Goal: Information Seeking & Learning: Check status

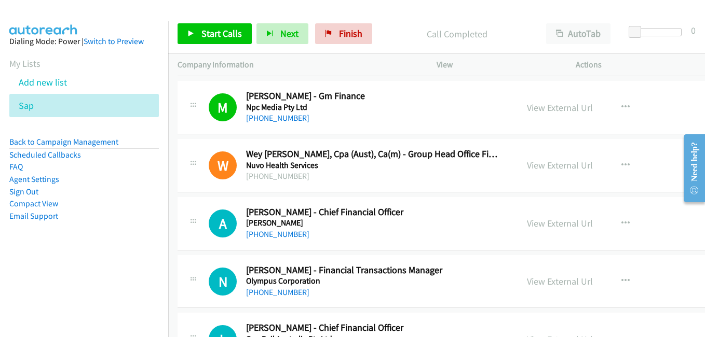
scroll to position [6952, 0]
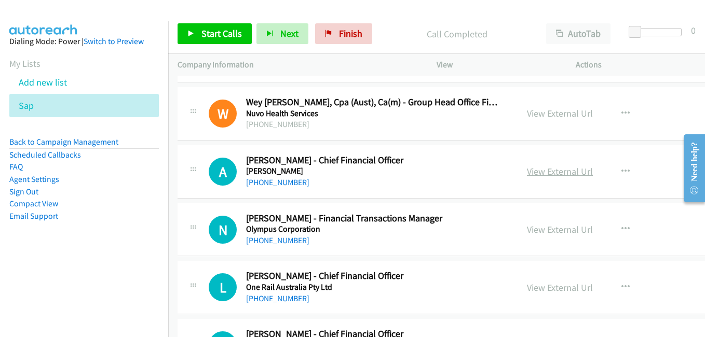
click at [527, 169] on link "View External Url" at bounding box center [560, 172] width 66 height 12
click at [531, 231] on link "View External Url" at bounding box center [560, 230] width 66 height 12
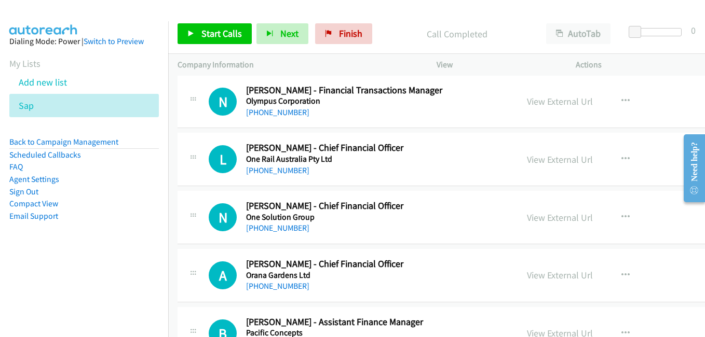
scroll to position [7108, 0]
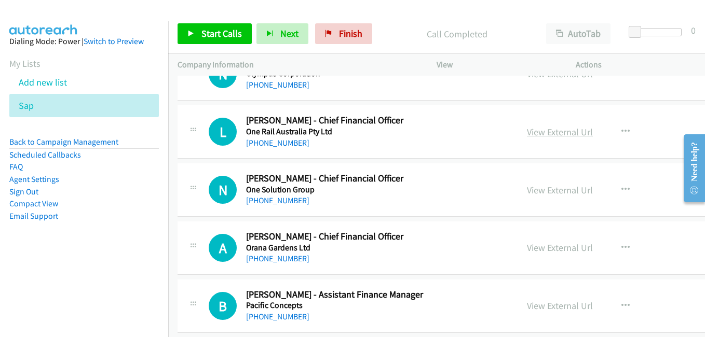
click at [533, 129] on link "View External Url" at bounding box center [560, 132] width 66 height 12
click at [178, 111] on div "L Callback Scheduled [PERSON_NAME] - Chief Financial Officer One Rail Australia…" at bounding box center [498, 131] width 642 height 53
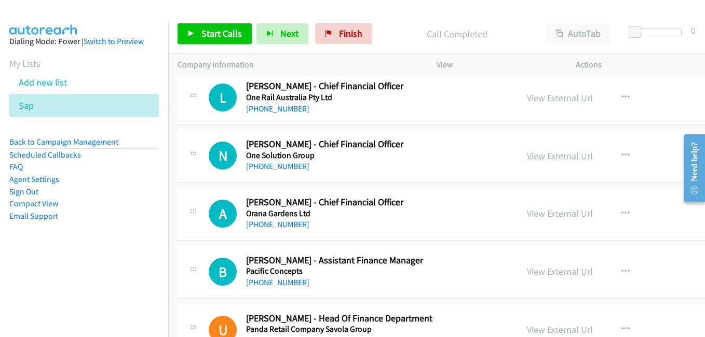
scroll to position [7160, 0]
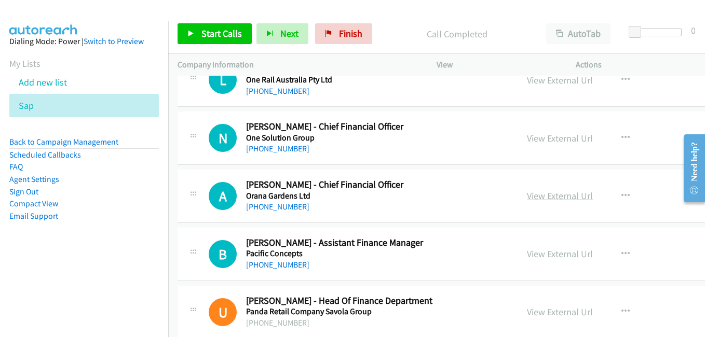
click at [534, 195] on link "View External Url" at bounding box center [560, 196] width 66 height 12
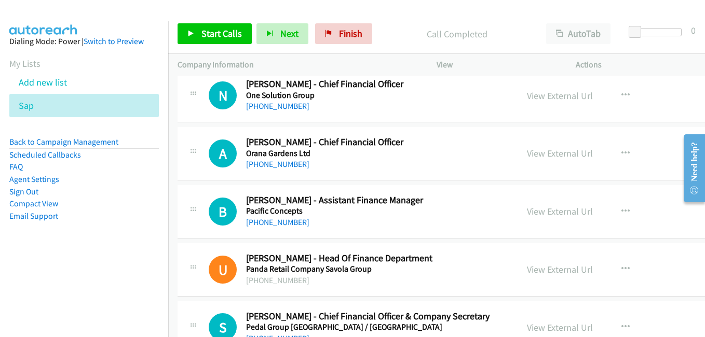
scroll to position [7212, 0]
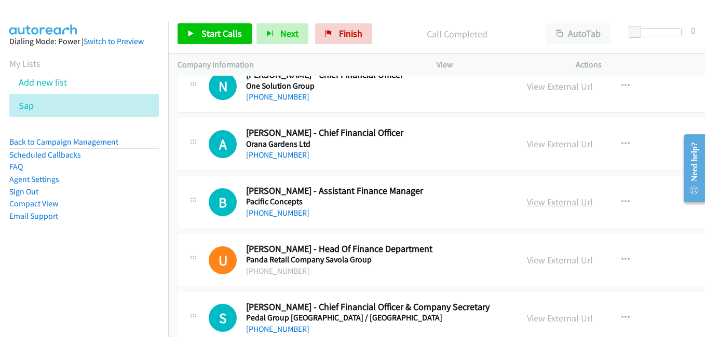
click at [543, 199] on link "View External Url" at bounding box center [560, 202] width 66 height 12
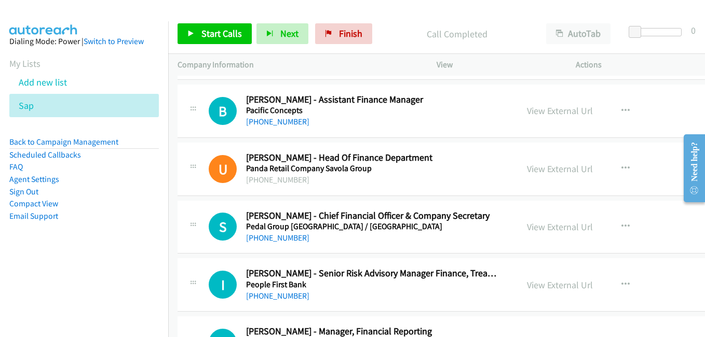
scroll to position [7315, 0]
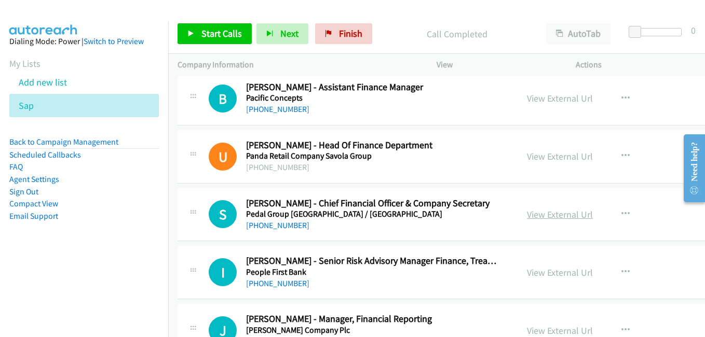
click at [534, 218] on link "View External Url" at bounding box center [560, 215] width 66 height 12
click at [536, 274] on link "View External Url" at bounding box center [560, 273] width 66 height 12
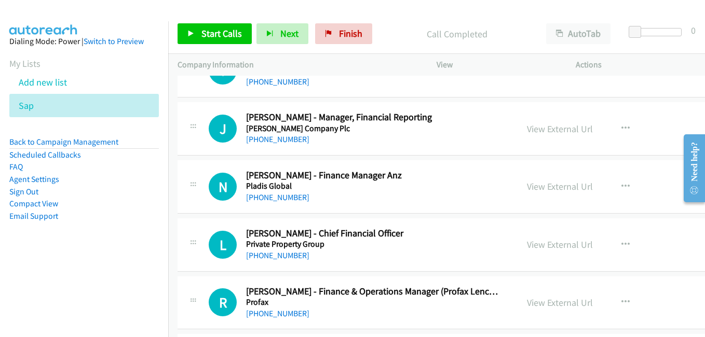
scroll to position [7523, 0]
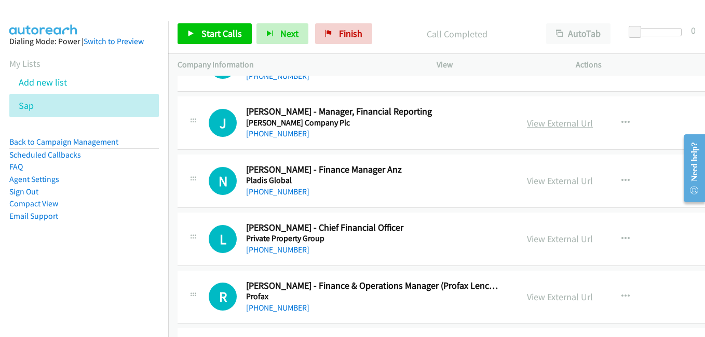
click at [540, 126] on link "View External Url" at bounding box center [560, 123] width 66 height 12
click at [540, 182] on link "View External Url" at bounding box center [560, 181] width 66 height 12
click at [540, 239] on link "View External Url" at bounding box center [560, 239] width 66 height 12
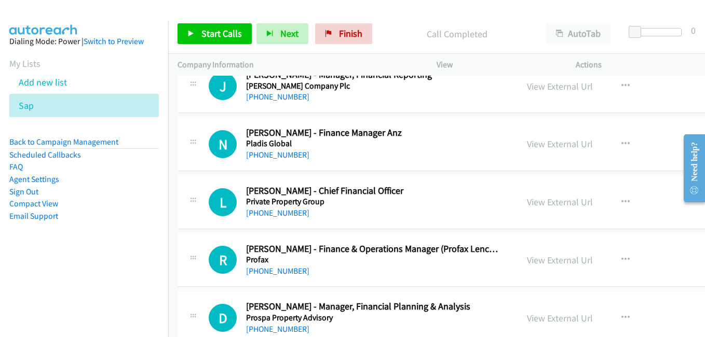
scroll to position [7575, 0]
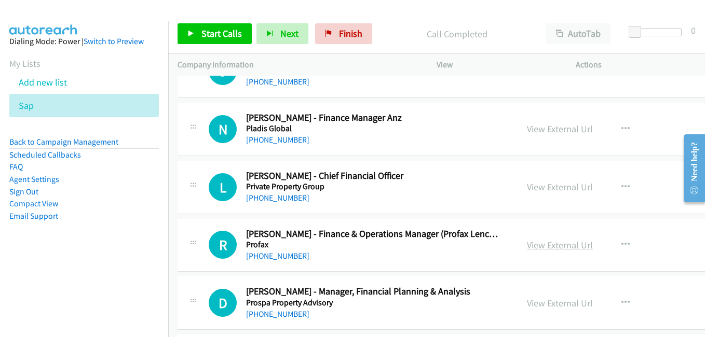
click at [549, 245] on link "View External Url" at bounding box center [560, 245] width 66 height 12
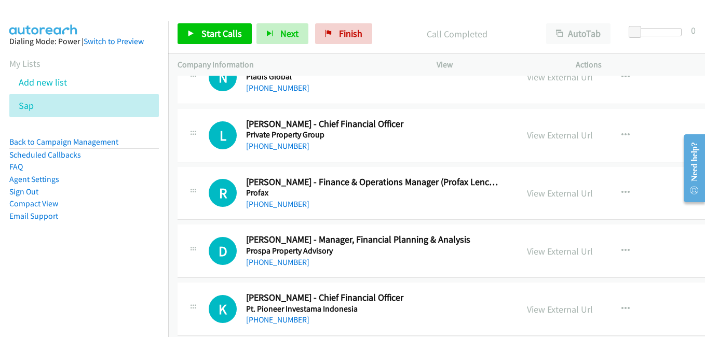
scroll to position [7679, 0]
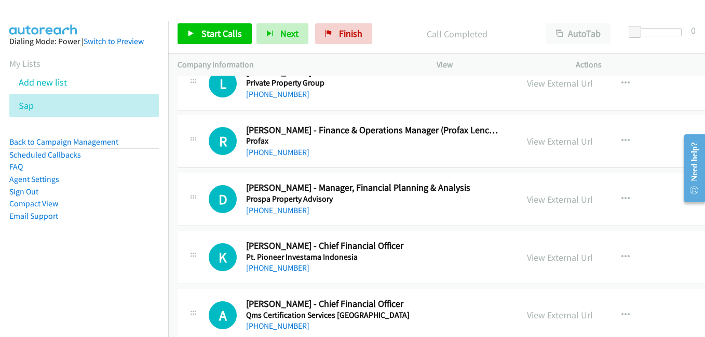
drag, startPoint x: 551, startPoint y: 202, endPoint x: 487, endPoint y: 154, distance: 80.7
click at [551, 202] on link "View External Url" at bounding box center [560, 200] width 66 height 12
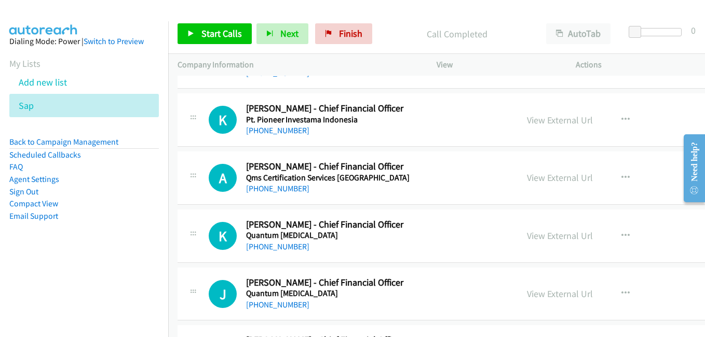
scroll to position [7834, 0]
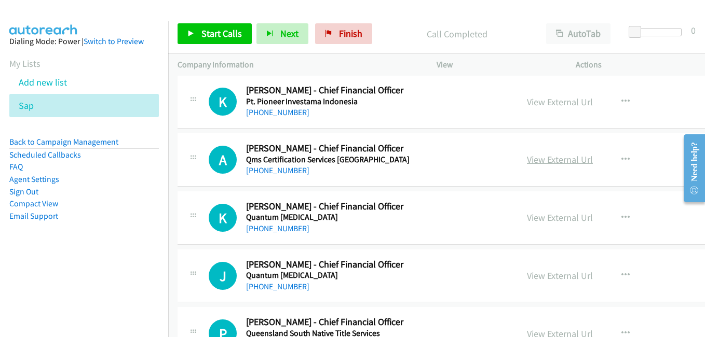
click at [534, 162] on link "View External Url" at bounding box center [560, 160] width 66 height 12
click at [544, 223] on link "View External Url" at bounding box center [560, 218] width 66 height 12
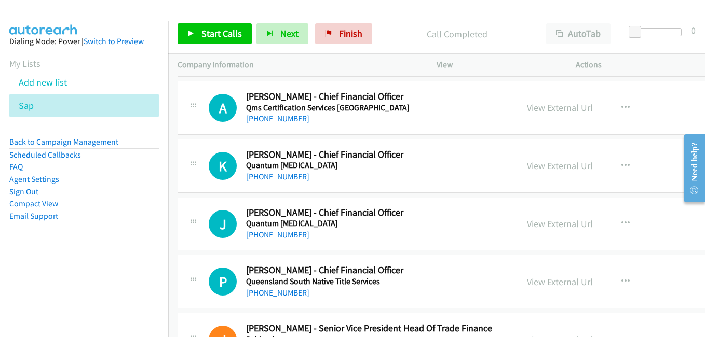
scroll to position [7938, 0]
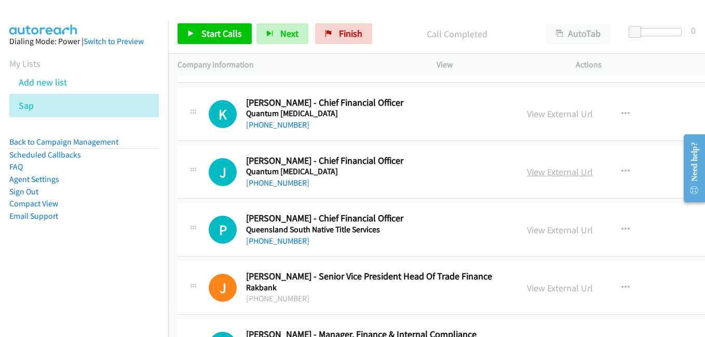
click at [549, 176] on link "View External Url" at bounding box center [560, 172] width 66 height 12
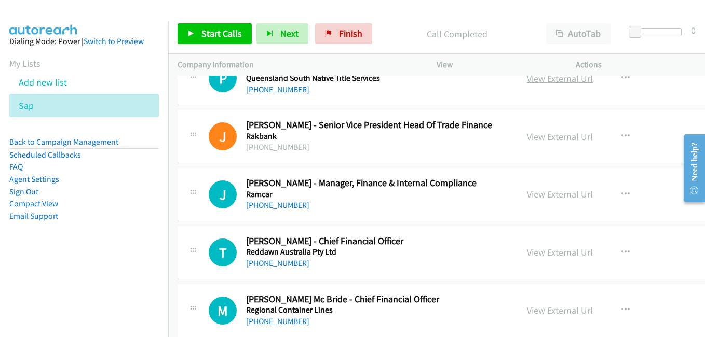
scroll to position [8094, 0]
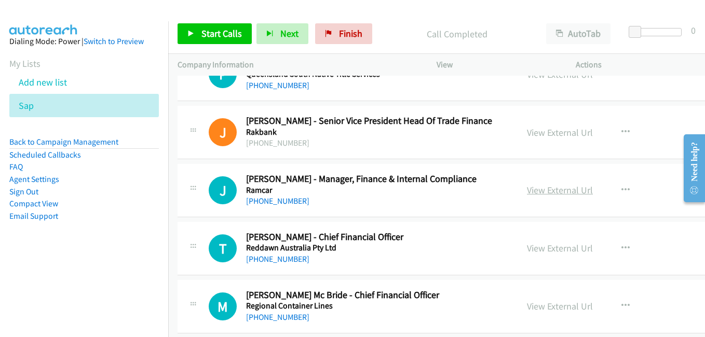
click at [533, 189] on link "View External Url" at bounding box center [560, 190] width 66 height 12
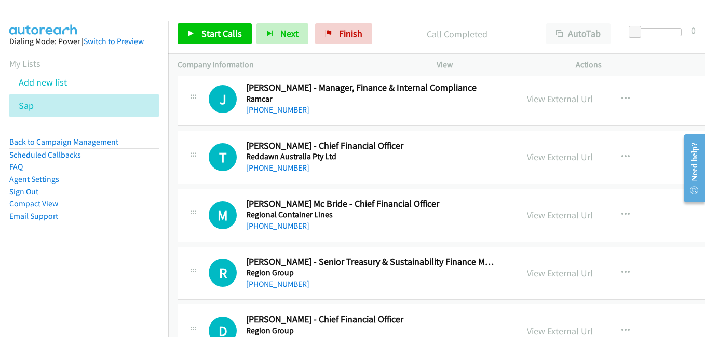
scroll to position [8197, 0]
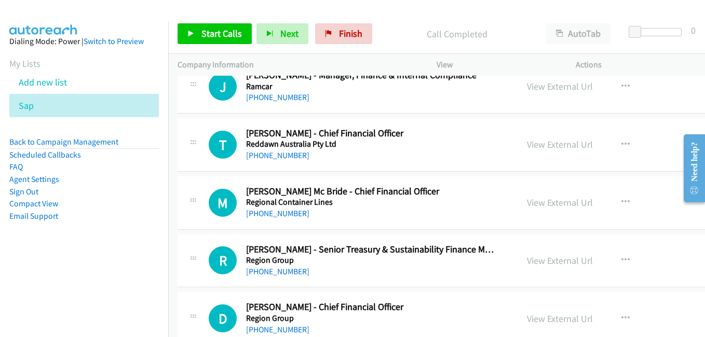
drag, startPoint x: 528, startPoint y: 142, endPoint x: 464, endPoint y: 122, distance: 67.4
click at [528, 142] on link "View External Url" at bounding box center [560, 145] width 66 height 12
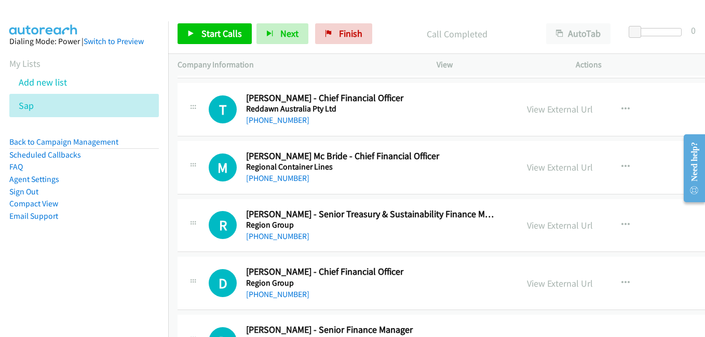
scroll to position [8249, 0]
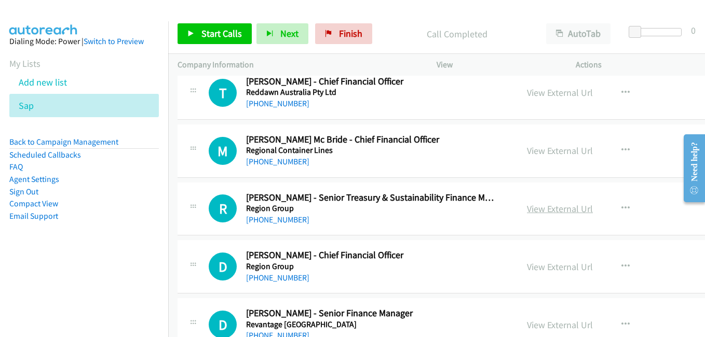
click at [540, 212] on link "View External Url" at bounding box center [560, 209] width 66 height 12
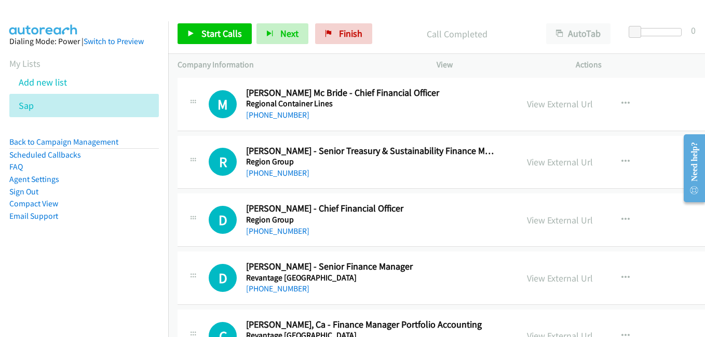
scroll to position [8353, 0]
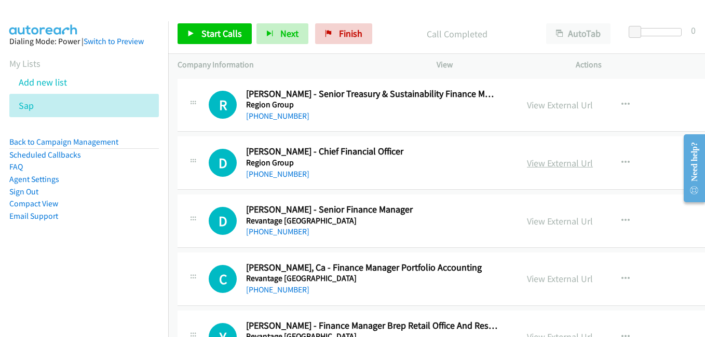
click at [532, 168] on link "View External Url" at bounding box center [560, 163] width 66 height 12
click at [545, 218] on link "View External Url" at bounding box center [560, 221] width 66 height 12
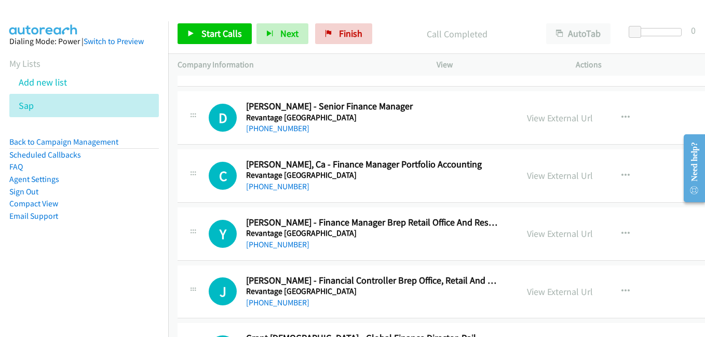
scroll to position [8457, 0]
click at [544, 179] on link "View External Url" at bounding box center [560, 175] width 66 height 12
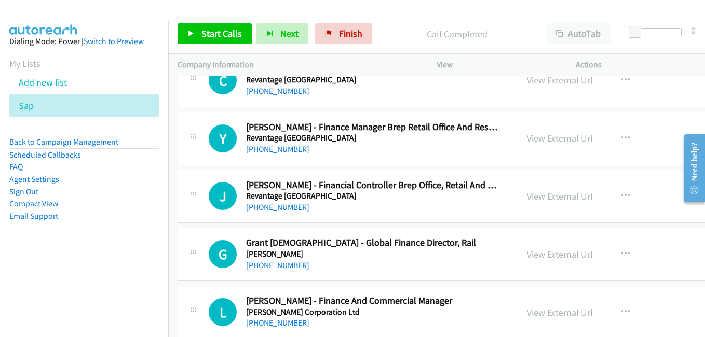
scroll to position [8561, 0]
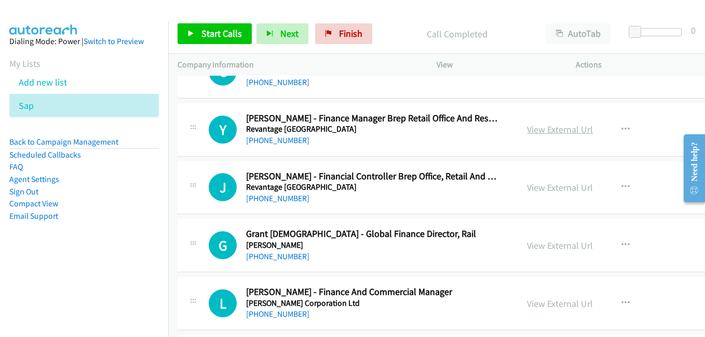
click at [542, 128] on link "View External Url" at bounding box center [560, 129] width 66 height 12
click at [552, 191] on link "View External Url" at bounding box center [560, 188] width 66 height 12
click at [543, 245] on link "View External Url" at bounding box center [560, 246] width 66 height 12
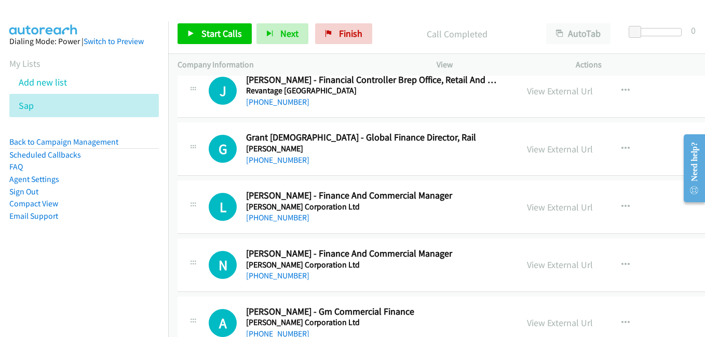
scroll to position [8664, 0]
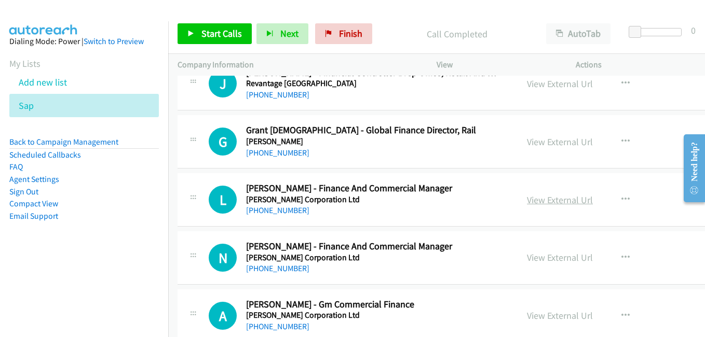
click at [535, 198] on link "View External Url" at bounding box center [560, 200] width 66 height 12
drag, startPoint x: 544, startPoint y: 258, endPoint x: 432, endPoint y: 223, distance: 117.5
click at [544, 258] on link "View External Url" at bounding box center [560, 258] width 66 height 12
click at [550, 316] on link "View External Url" at bounding box center [560, 316] width 66 height 12
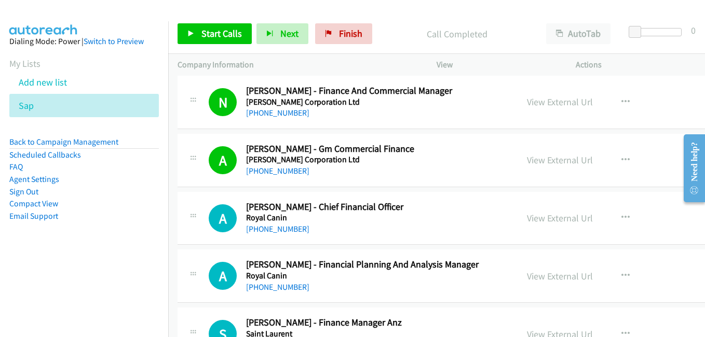
scroll to position [8872, 0]
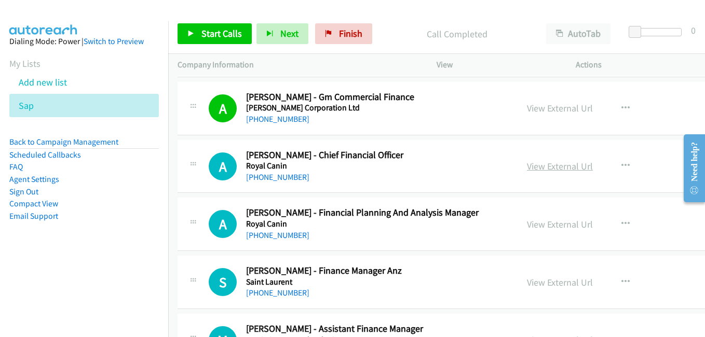
click at [532, 169] on link "View External Url" at bounding box center [560, 166] width 66 height 12
drag, startPoint x: 536, startPoint y: 223, endPoint x: 166, endPoint y: 4, distance: 430.0
click at [536, 221] on link "View External Url" at bounding box center [560, 224] width 66 height 12
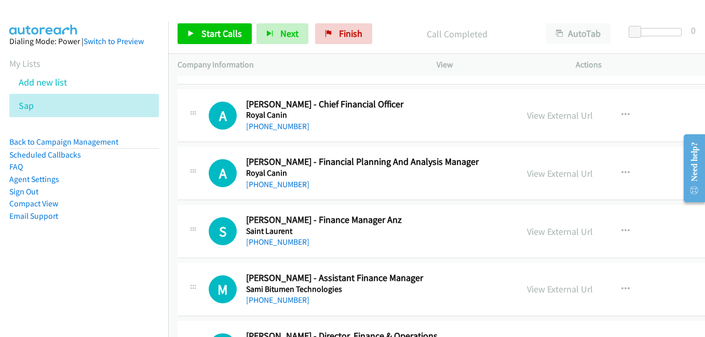
scroll to position [8976, 0]
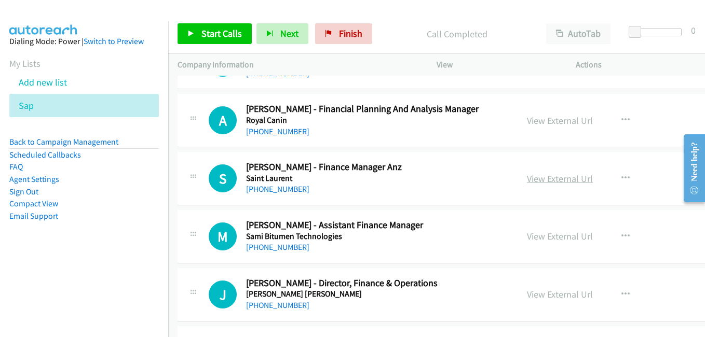
click at [527, 181] on link "View External Url" at bounding box center [560, 179] width 66 height 12
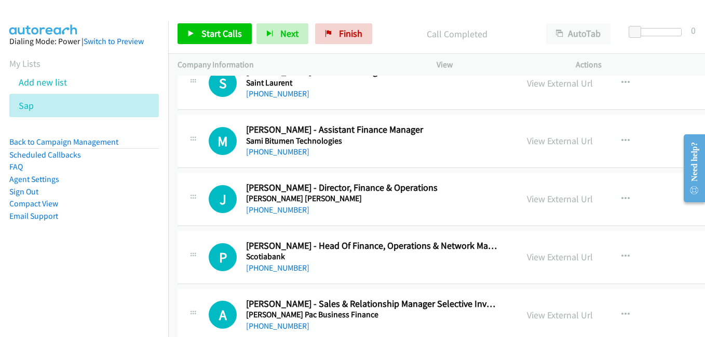
scroll to position [9079, 0]
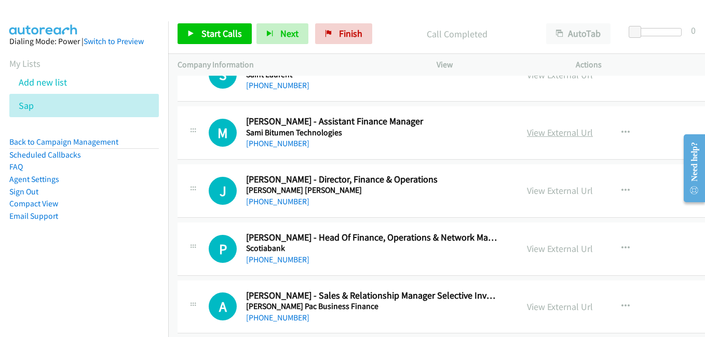
click at [527, 134] on link "View External Url" at bounding box center [560, 133] width 66 height 12
click at [527, 196] on link "View External Url" at bounding box center [560, 191] width 66 height 12
click at [540, 252] on link "View External Url" at bounding box center [560, 249] width 66 height 12
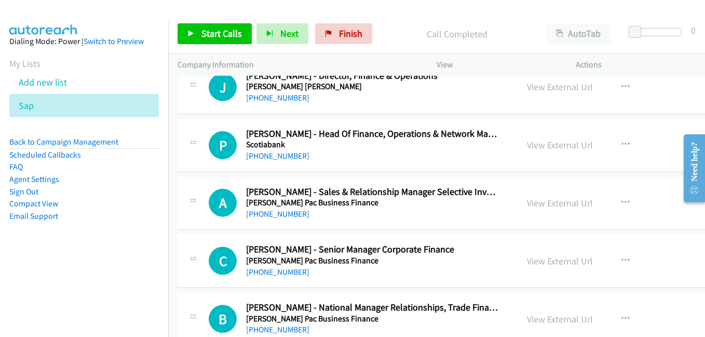
scroll to position [9235, 0]
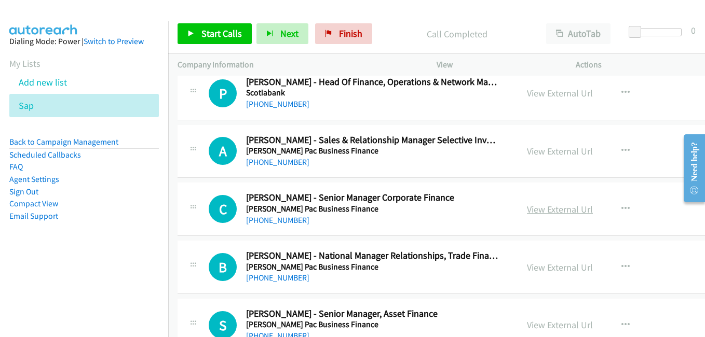
click at [536, 205] on link "View External Url" at bounding box center [560, 209] width 66 height 12
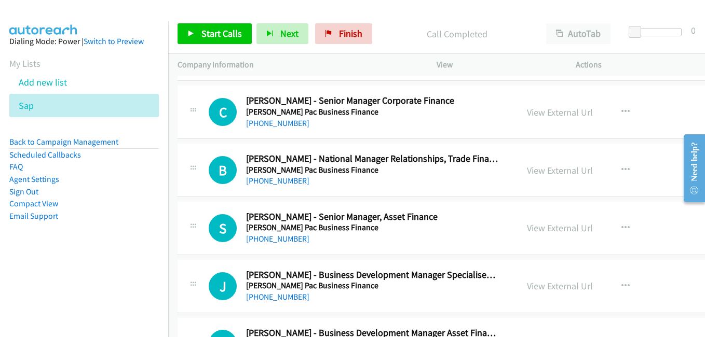
scroll to position [9339, 0]
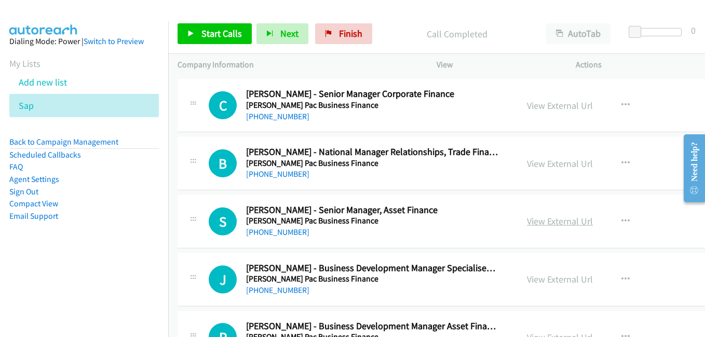
click at [535, 227] on link "View External Url" at bounding box center [560, 221] width 66 height 12
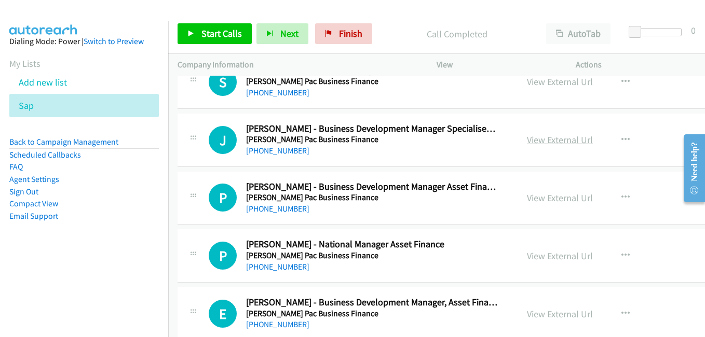
scroll to position [9495, 0]
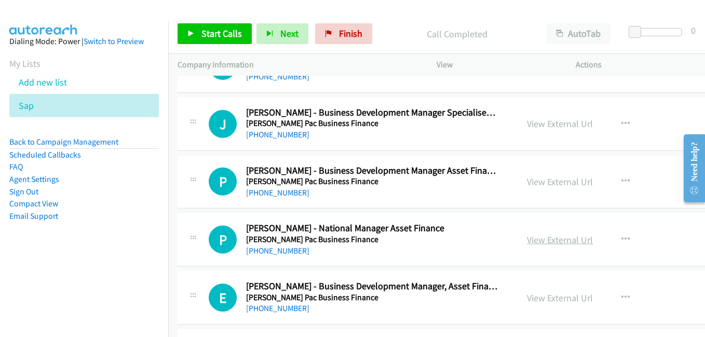
click at [535, 243] on link "View External Url" at bounding box center [560, 240] width 66 height 12
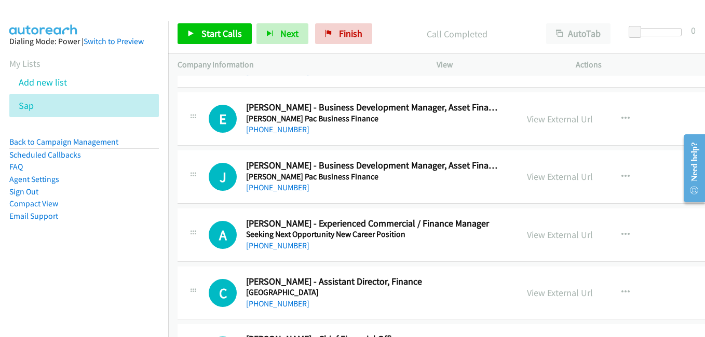
scroll to position [9702, 0]
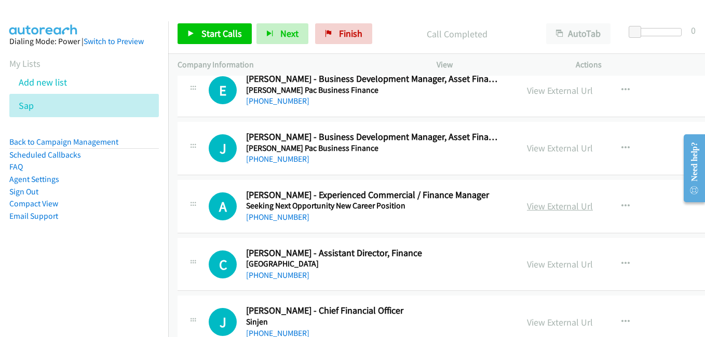
click at [541, 210] on link "View External Url" at bounding box center [560, 206] width 66 height 12
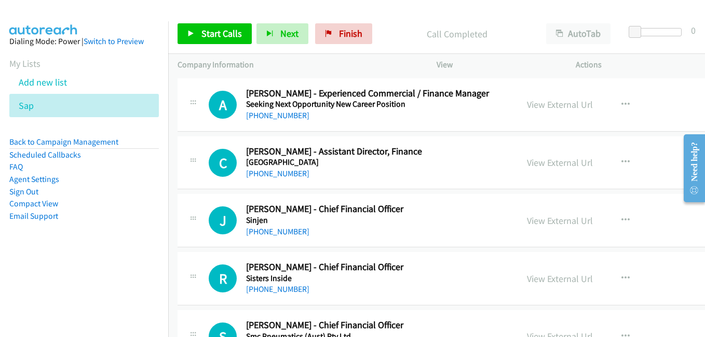
scroll to position [9806, 0]
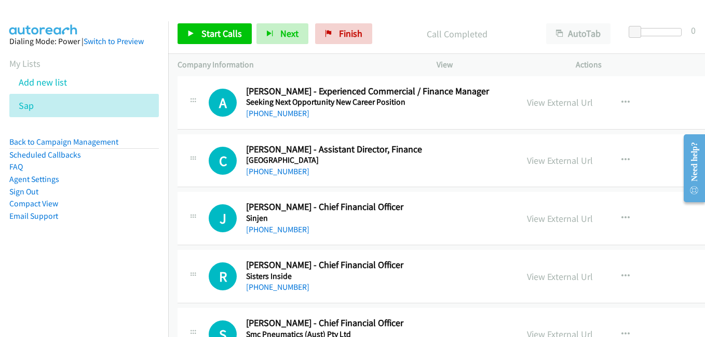
click at [536, 222] on link "View External Url" at bounding box center [560, 219] width 66 height 12
drag, startPoint x: 536, startPoint y: 270, endPoint x: 542, endPoint y: 278, distance: 8.9
drag, startPoint x: 530, startPoint y: 277, endPoint x: 170, endPoint y: 2, distance: 453.0
click at [538, 278] on link "View External Url" at bounding box center [560, 277] width 66 height 12
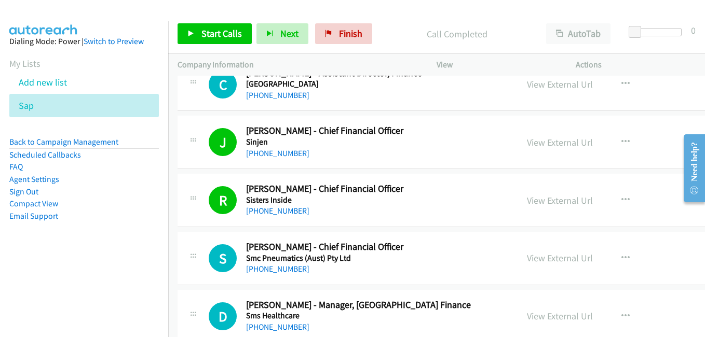
scroll to position [9962, 0]
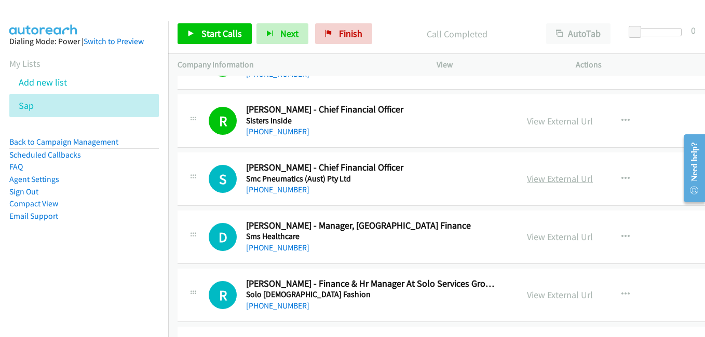
click at [527, 183] on link "View External Url" at bounding box center [560, 179] width 66 height 12
click at [527, 240] on link "View External Url" at bounding box center [560, 237] width 66 height 12
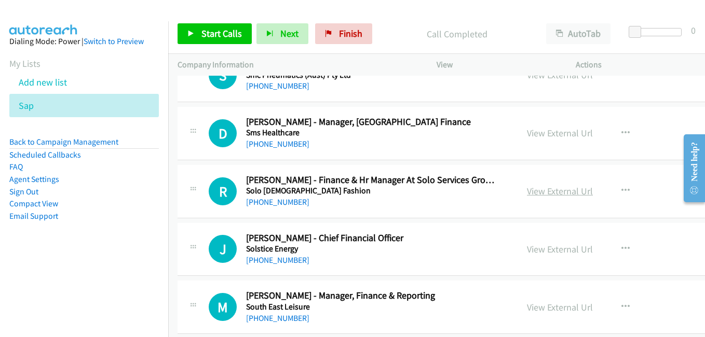
click at [531, 191] on link "View External Url" at bounding box center [560, 191] width 66 height 12
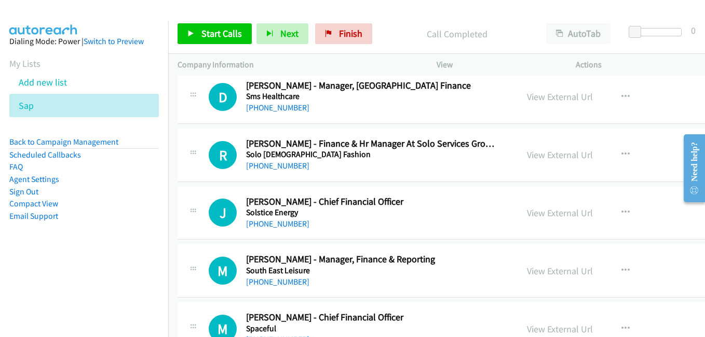
scroll to position [10117, 0]
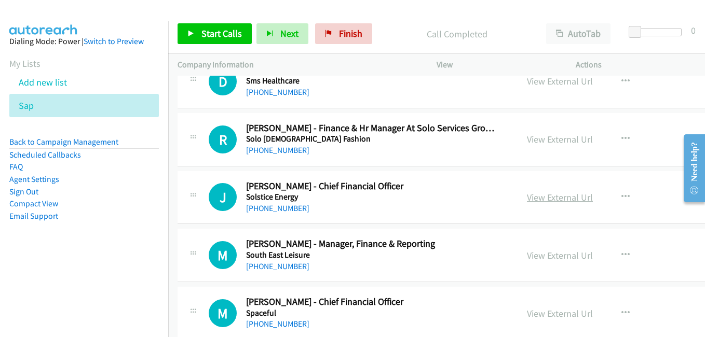
click at [548, 200] on link "View External Url" at bounding box center [560, 197] width 66 height 12
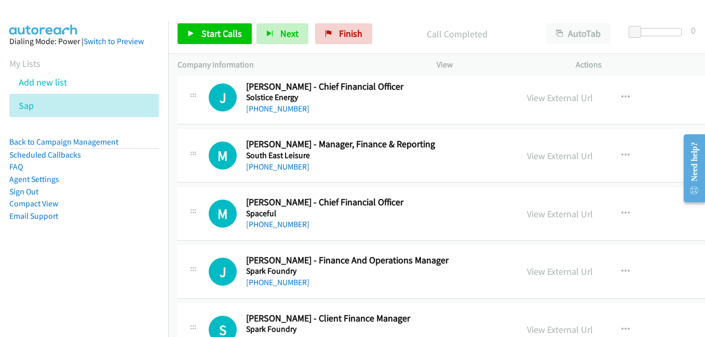
scroll to position [10221, 0]
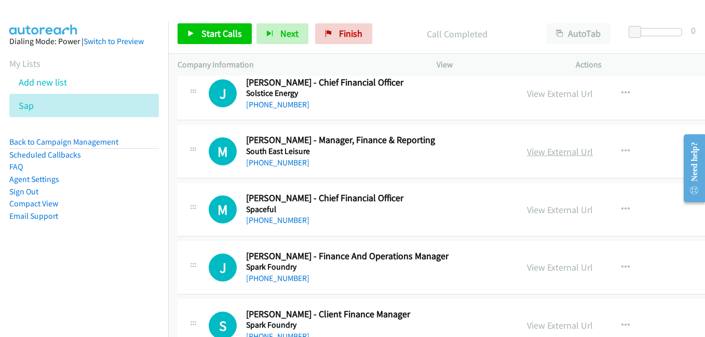
click at [527, 153] on link "View External Url" at bounding box center [560, 152] width 66 height 12
drag, startPoint x: 519, startPoint y: 207, endPoint x: 151, endPoint y: 1, distance: 421.6
click at [533, 205] on link "View External Url" at bounding box center [560, 210] width 66 height 12
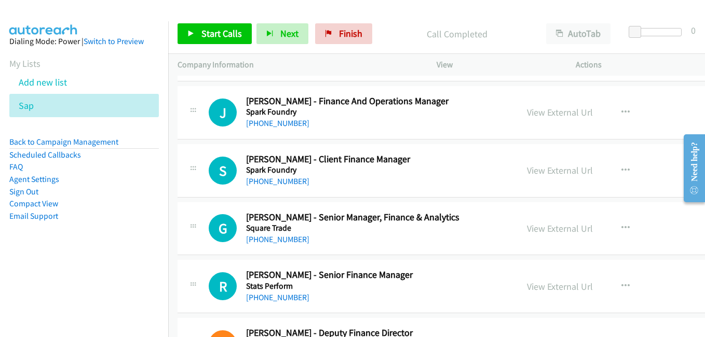
scroll to position [10377, 0]
click at [535, 171] on link "View External Url" at bounding box center [560, 170] width 66 height 12
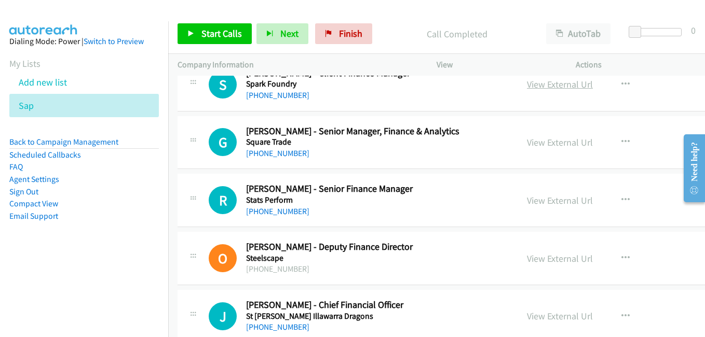
scroll to position [10480, 0]
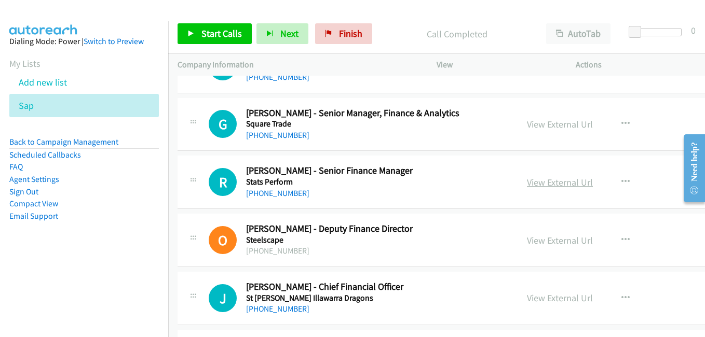
click at [527, 182] on link "View External Url" at bounding box center [560, 182] width 66 height 12
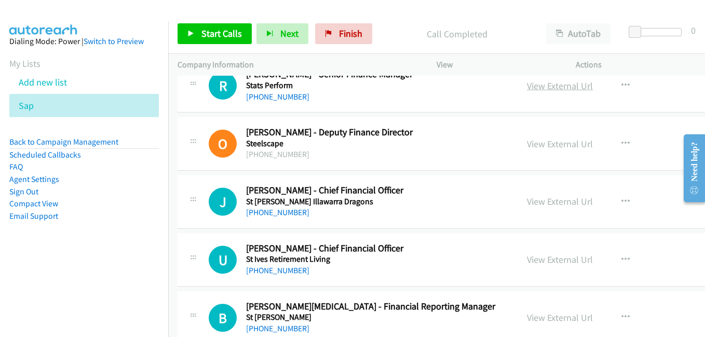
scroll to position [10584, 0]
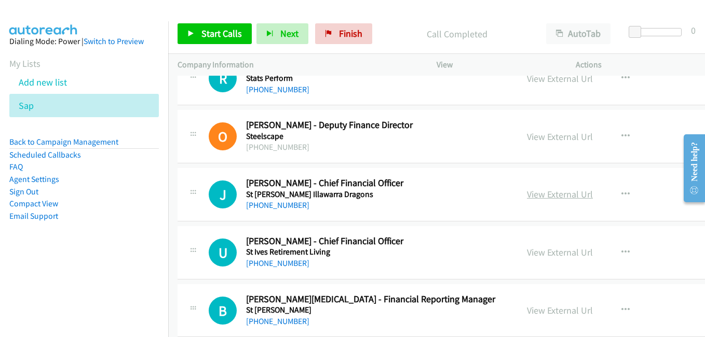
click at [527, 198] on link "View External Url" at bounding box center [560, 194] width 66 height 12
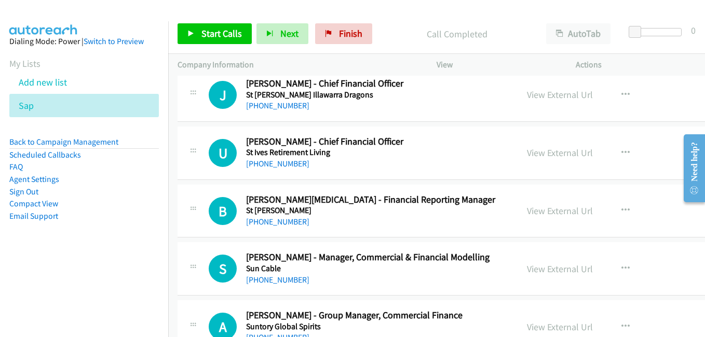
scroll to position [10688, 0]
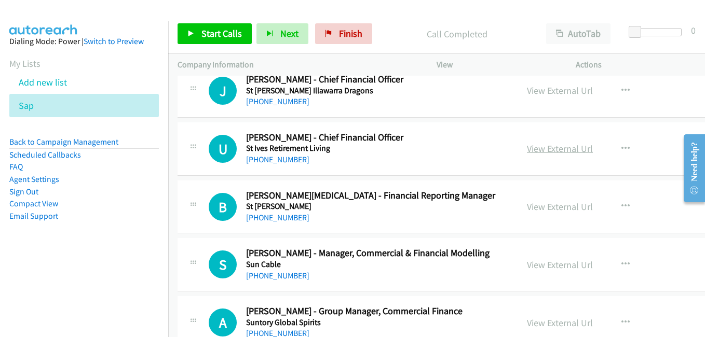
click at [530, 147] on link "View External Url" at bounding box center [560, 149] width 66 height 12
drag, startPoint x: 543, startPoint y: 210, endPoint x: 536, endPoint y: 209, distance: 6.2
click at [543, 210] on link "View External Url" at bounding box center [560, 207] width 66 height 12
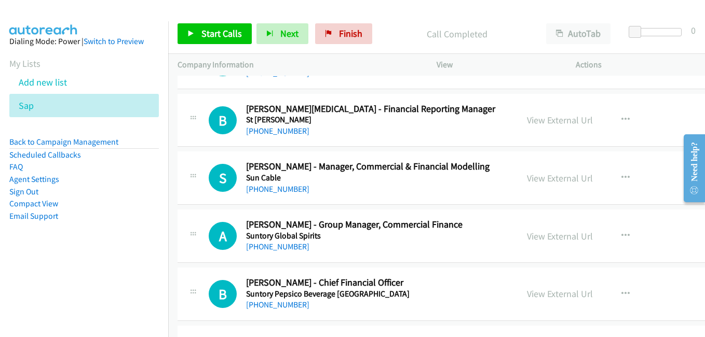
scroll to position [10792, 0]
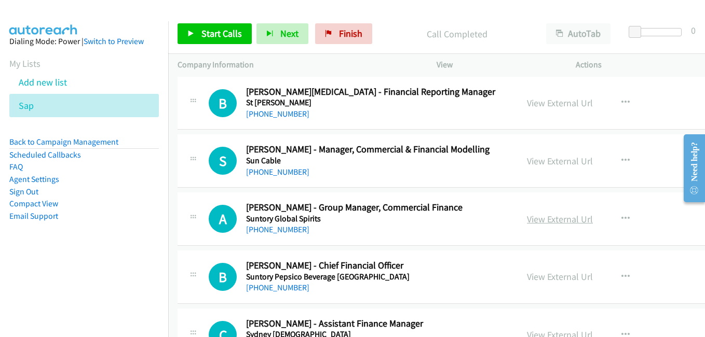
click at [541, 222] on link "View External Url" at bounding box center [560, 219] width 66 height 12
click at [535, 281] on link "View External Url" at bounding box center [560, 277] width 66 height 12
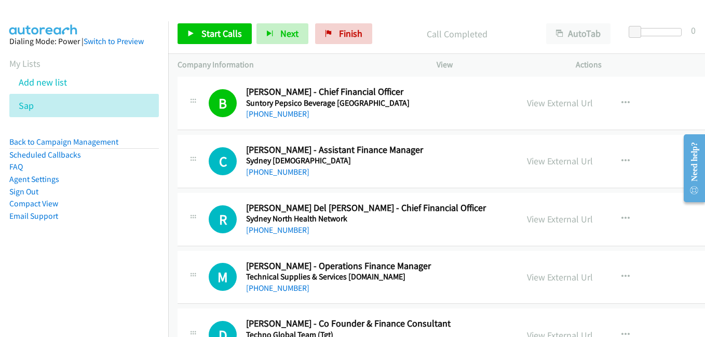
scroll to position [10947, 0]
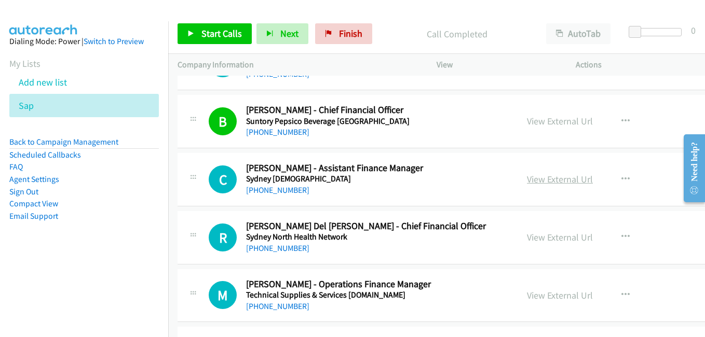
click at [538, 177] on link "View External Url" at bounding box center [560, 179] width 66 height 12
click at [549, 236] on link "View External Url" at bounding box center [560, 237] width 66 height 12
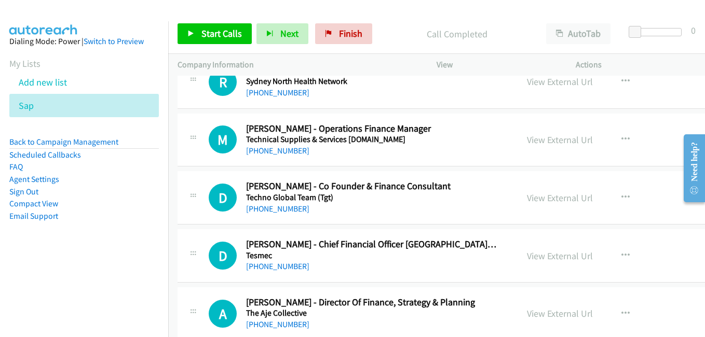
scroll to position [11155, 0]
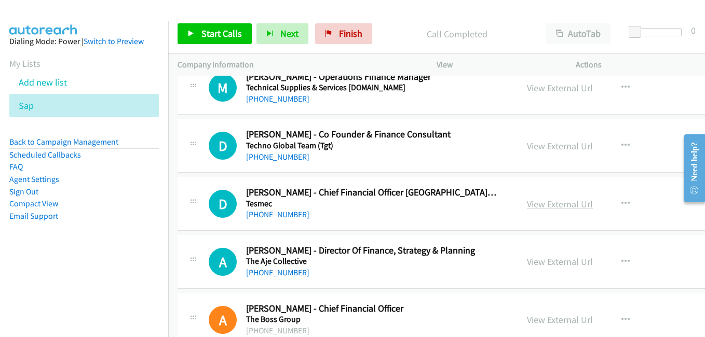
click at [535, 203] on link "View External Url" at bounding box center [560, 204] width 66 height 12
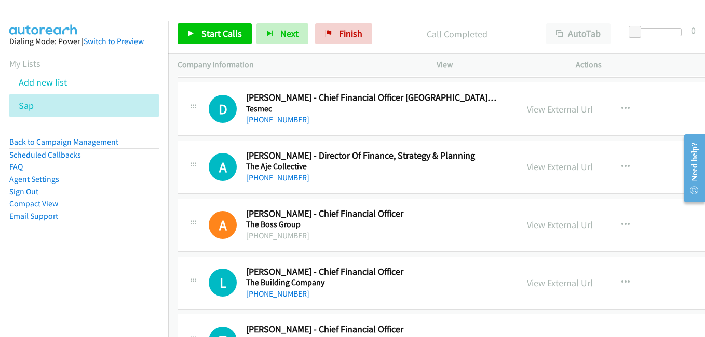
scroll to position [11259, 0]
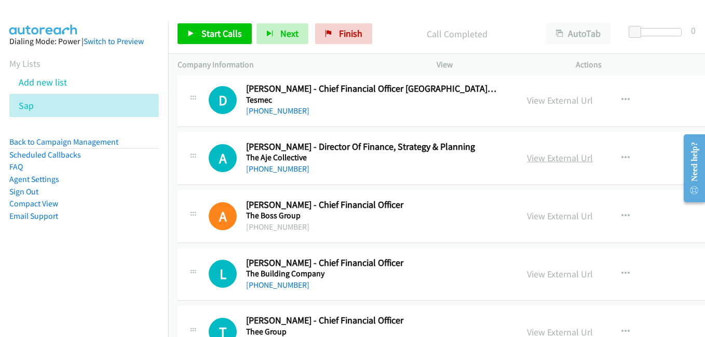
click at [533, 160] on link "View External Url" at bounding box center [560, 158] width 66 height 12
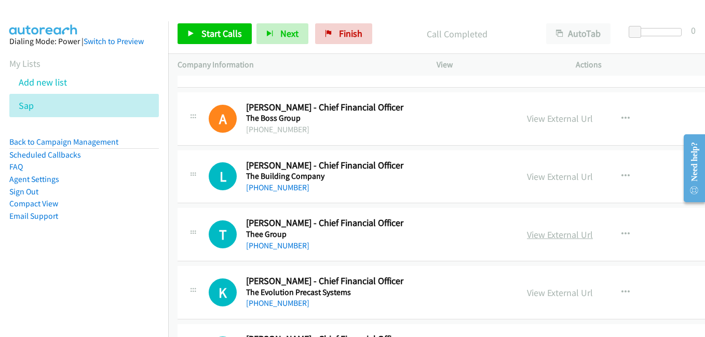
scroll to position [11362, 0]
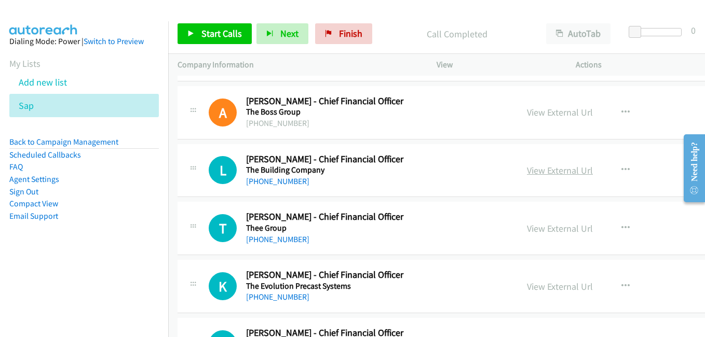
click at [532, 170] on link "View External Url" at bounding box center [560, 170] width 66 height 12
click at [533, 228] on link "View External Url" at bounding box center [560, 229] width 66 height 12
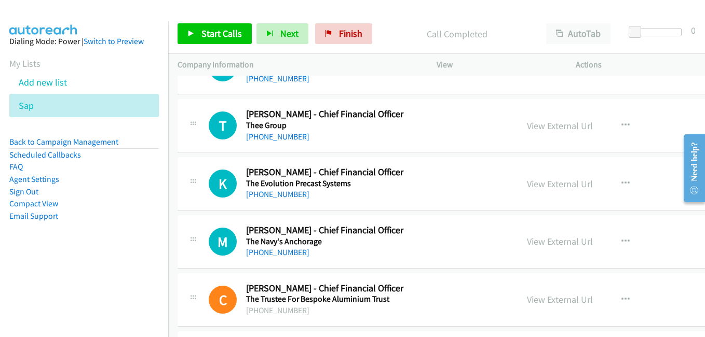
scroll to position [11466, 0]
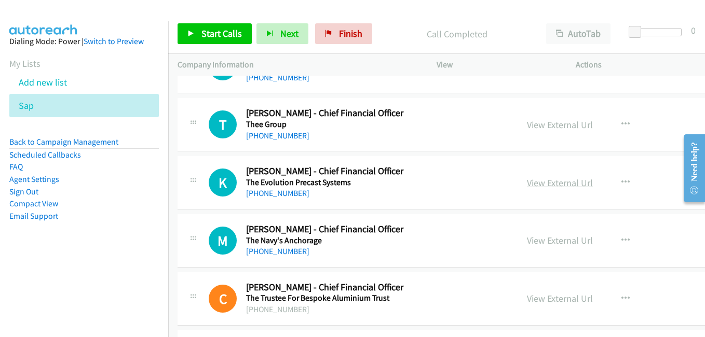
click at [527, 181] on link "View External Url" at bounding box center [560, 183] width 66 height 12
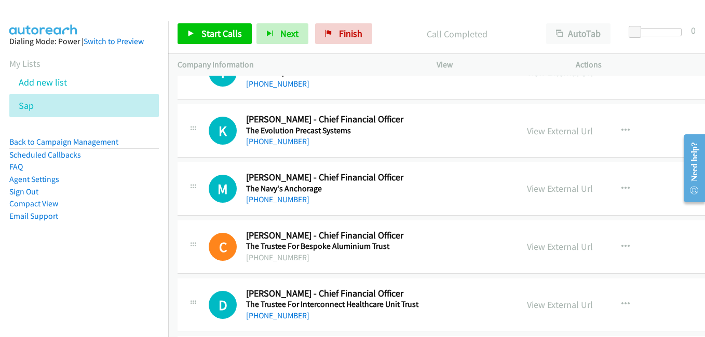
drag, startPoint x: 533, startPoint y: 188, endPoint x: 283, endPoint y: 2, distance: 311.4
click at [529, 191] on link "View External Url" at bounding box center [560, 189] width 66 height 12
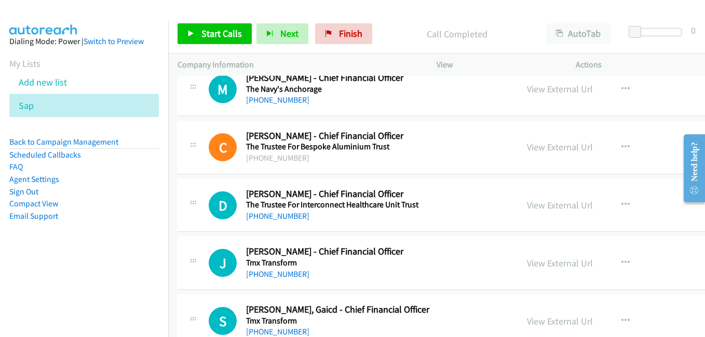
scroll to position [11622, 0]
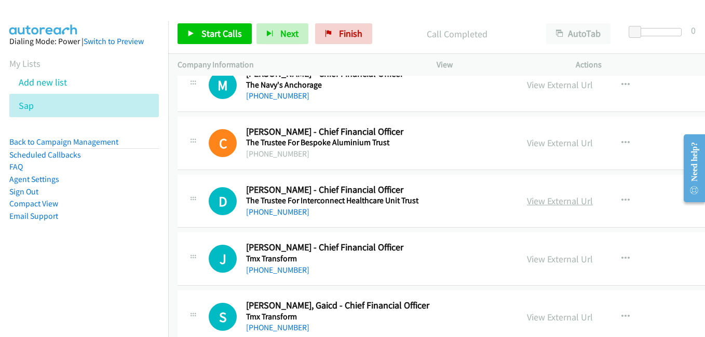
click at [527, 199] on link "View External Url" at bounding box center [560, 201] width 66 height 12
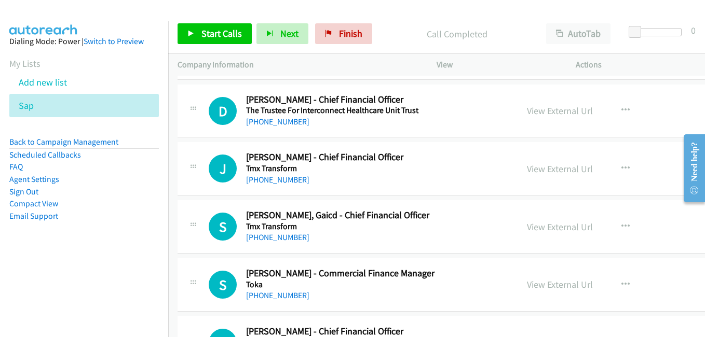
scroll to position [11726, 0]
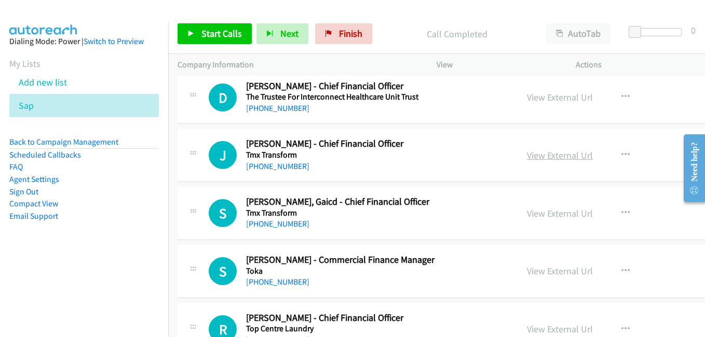
click at [536, 159] on link "View External Url" at bounding box center [560, 155] width 66 height 12
click at [541, 216] on link "View External Url" at bounding box center [560, 214] width 66 height 12
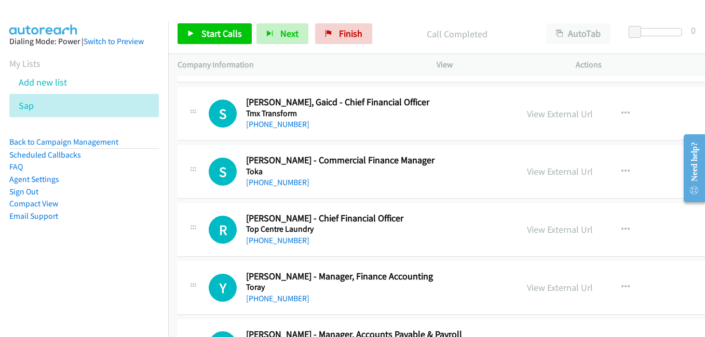
scroll to position [11829, 0]
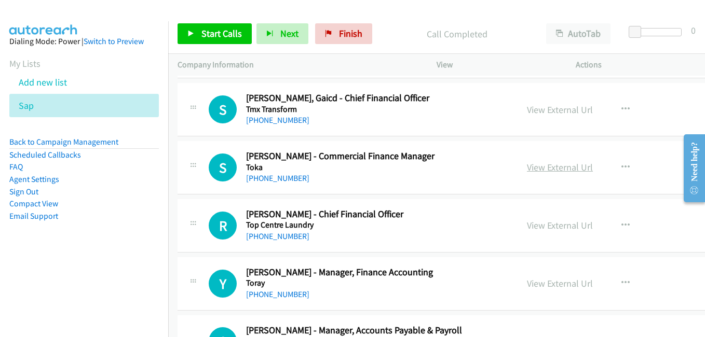
click at [538, 168] on link "View External Url" at bounding box center [560, 167] width 66 height 12
click at [548, 224] on link "View External Url" at bounding box center [560, 225] width 66 height 12
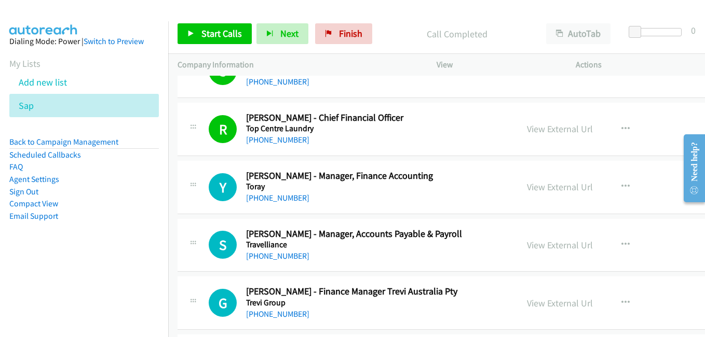
scroll to position [11933, 0]
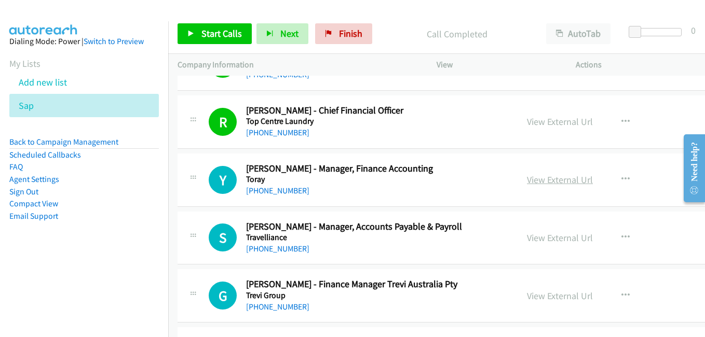
click at [531, 182] on link "View External Url" at bounding box center [560, 180] width 66 height 12
click at [552, 239] on link "View External Url" at bounding box center [560, 238] width 66 height 12
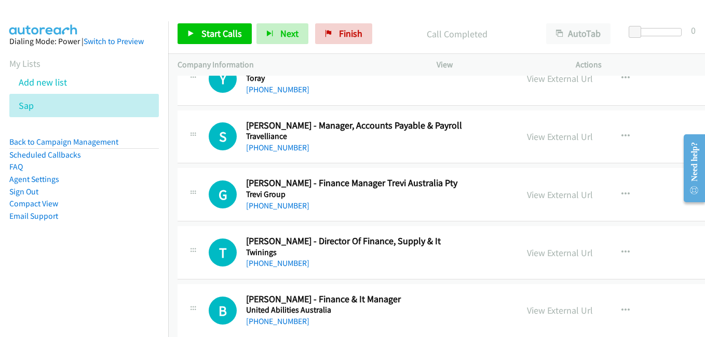
scroll to position [12037, 0]
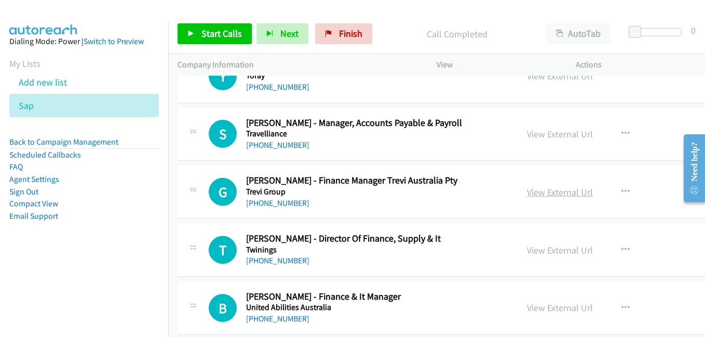
click at [527, 188] on link "View External Url" at bounding box center [560, 192] width 66 height 12
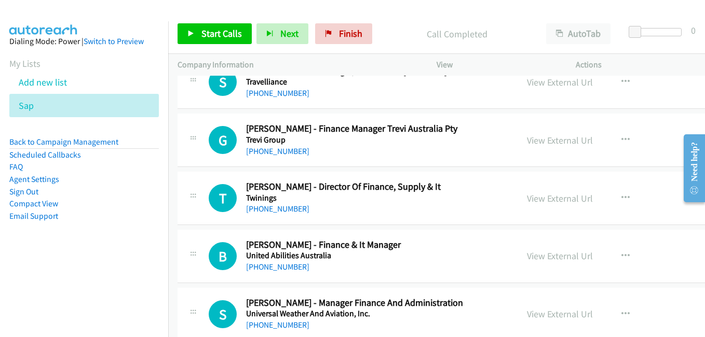
scroll to position [12141, 0]
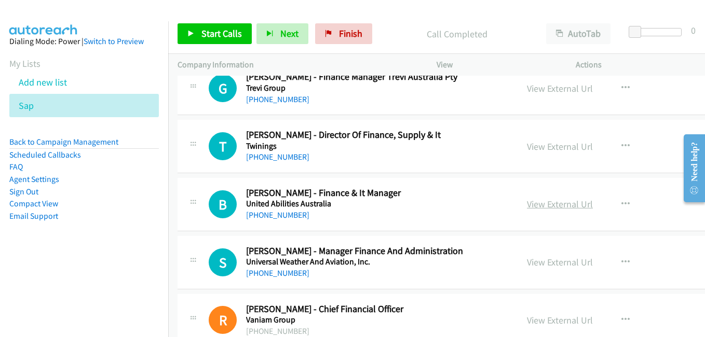
click at [527, 209] on link "View External Url" at bounding box center [560, 204] width 66 height 12
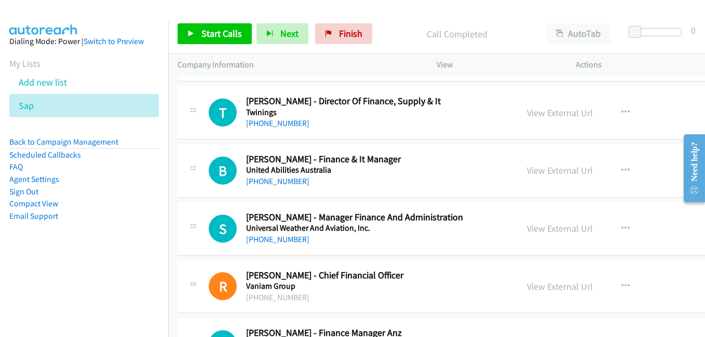
scroll to position [12192, 0]
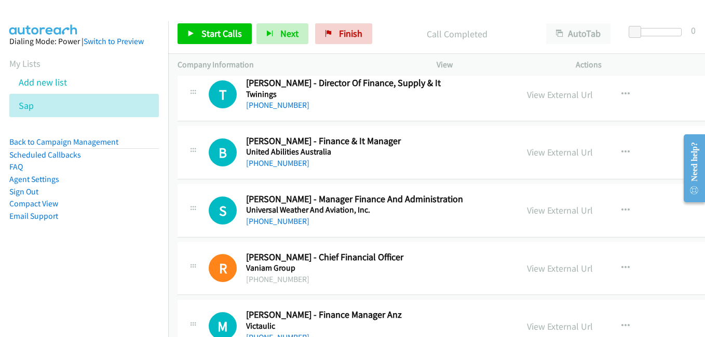
drag, startPoint x: 526, startPoint y: 211, endPoint x: 507, endPoint y: 198, distance: 22.9
click at [527, 211] on link "View External Url" at bounding box center [560, 210] width 66 height 12
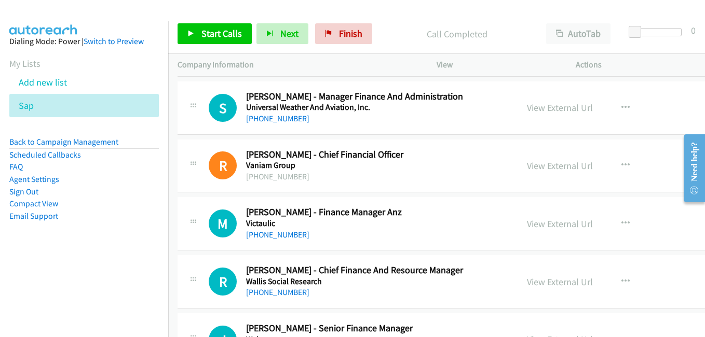
scroll to position [12296, 0]
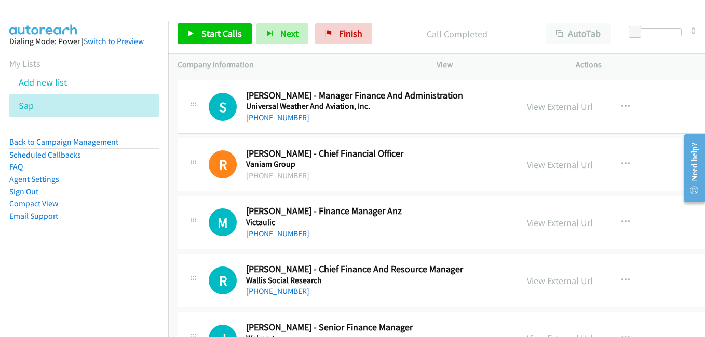
click at [552, 225] on link "View External Url" at bounding box center [560, 223] width 66 height 12
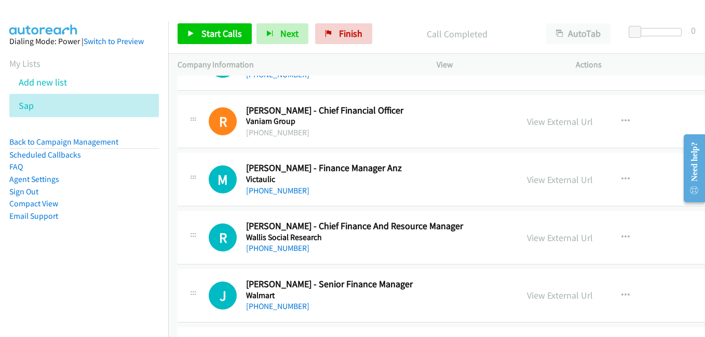
scroll to position [12400, 0]
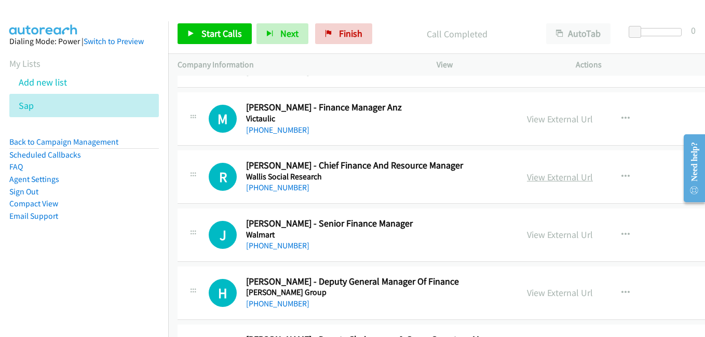
click at [527, 180] on link "View External Url" at bounding box center [560, 177] width 66 height 12
click at [530, 236] on link "View External Url" at bounding box center [560, 235] width 66 height 12
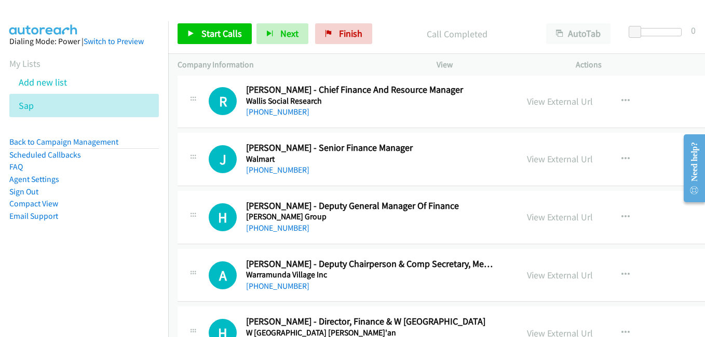
scroll to position [12556, 0]
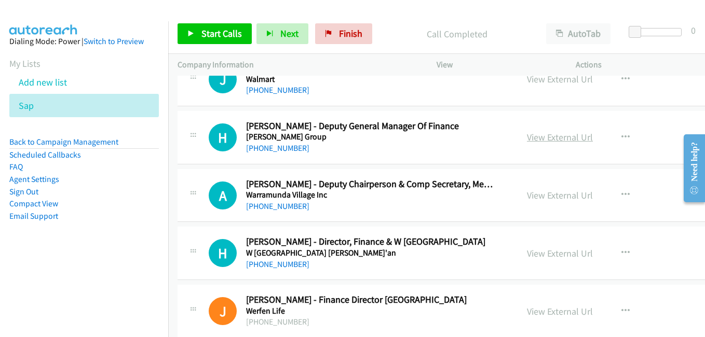
click at [530, 140] on link "View External Url" at bounding box center [560, 137] width 66 height 12
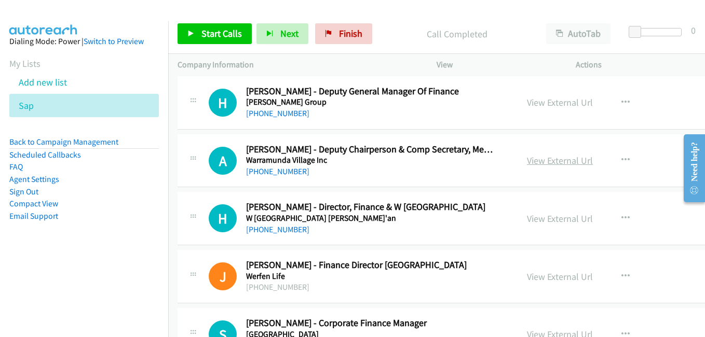
scroll to position [12608, 0]
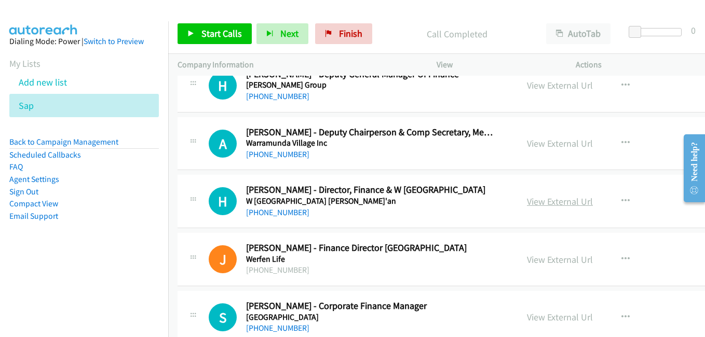
click at [542, 203] on link "View External Url" at bounding box center [560, 202] width 66 height 12
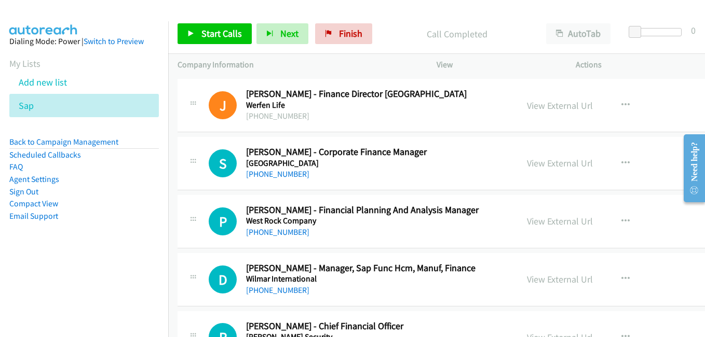
scroll to position [12763, 0]
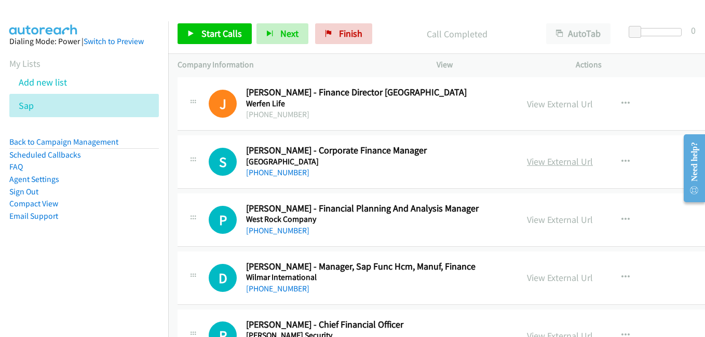
click at [537, 161] on link "View External Url" at bounding box center [560, 162] width 66 height 12
click at [556, 223] on link "View External Url" at bounding box center [560, 220] width 66 height 12
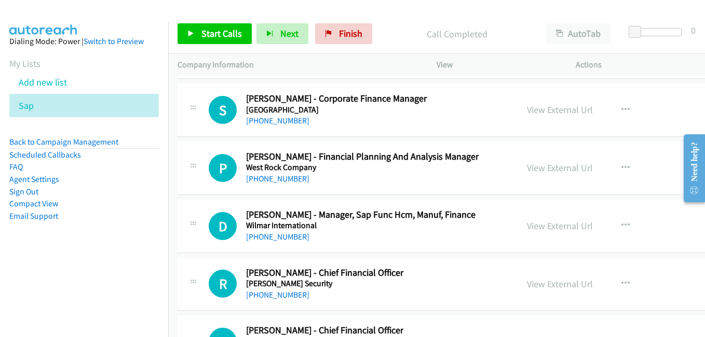
scroll to position [12867, 0]
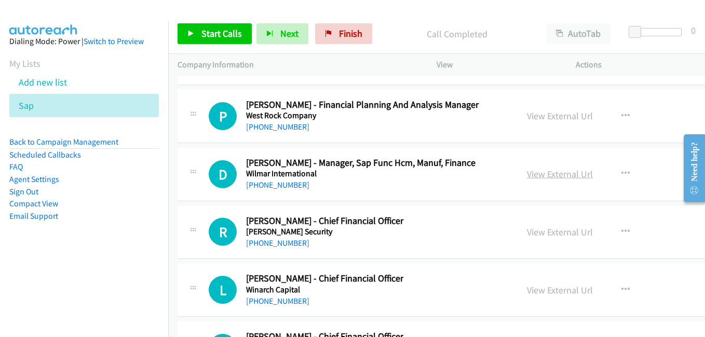
click at [538, 174] on link "View External Url" at bounding box center [560, 174] width 66 height 12
click at [532, 231] on link "View External Url" at bounding box center [560, 232] width 66 height 12
click at [528, 293] on link "View External Url" at bounding box center [560, 290] width 66 height 12
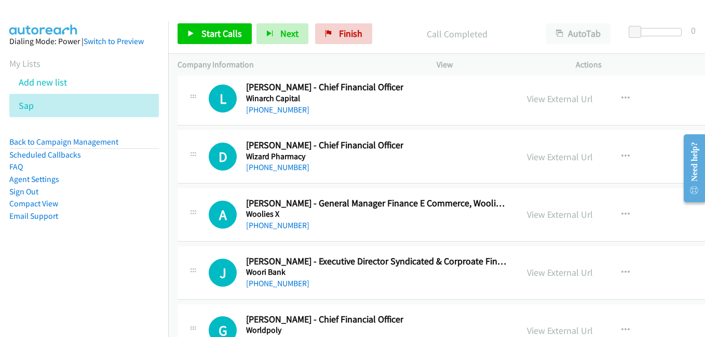
scroll to position [13074, 0]
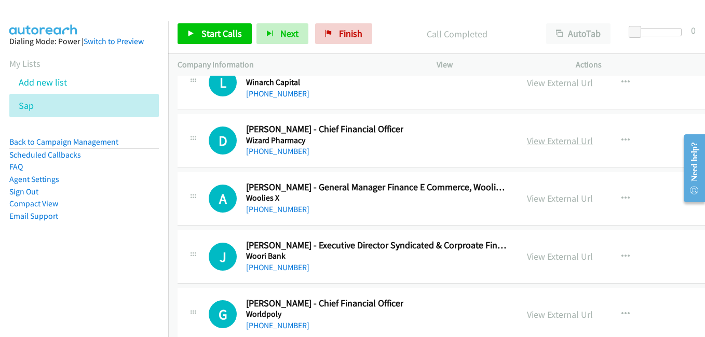
click at [544, 144] on link "View External Url" at bounding box center [560, 141] width 66 height 12
click at [536, 199] on link "View External Url" at bounding box center [560, 198] width 66 height 12
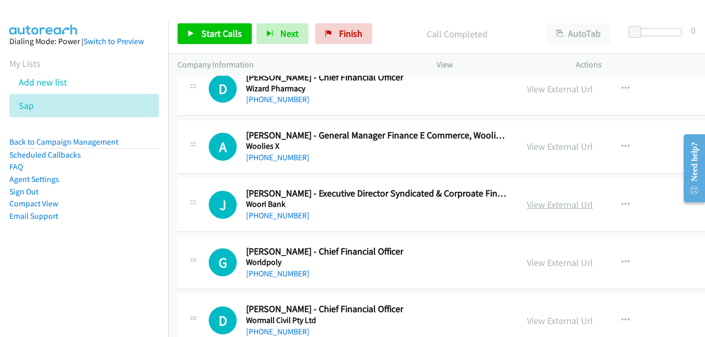
click at [530, 202] on link "View External Url" at bounding box center [560, 205] width 66 height 12
click at [532, 264] on link "View External Url" at bounding box center [560, 263] width 66 height 12
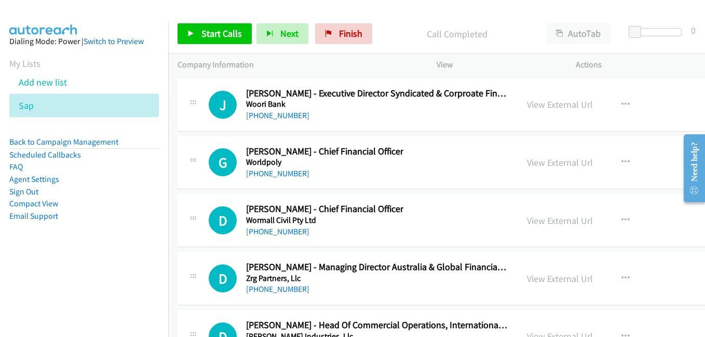
scroll to position [13230, 0]
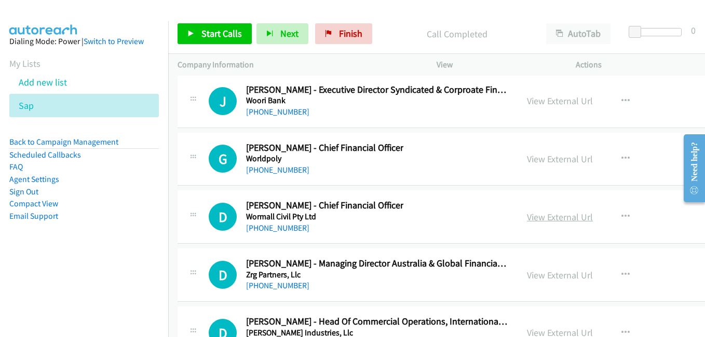
click at [527, 216] on link "View External Url" at bounding box center [560, 217] width 66 height 12
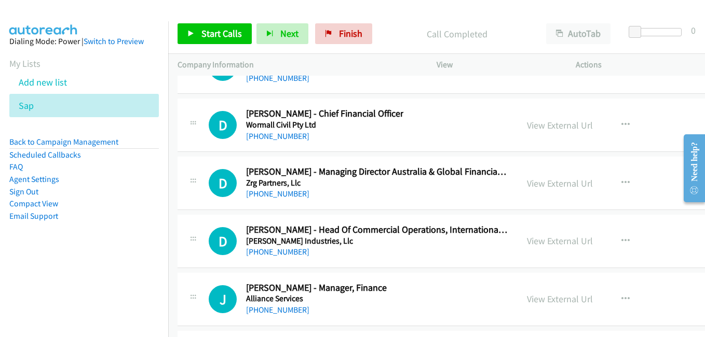
scroll to position [13334, 0]
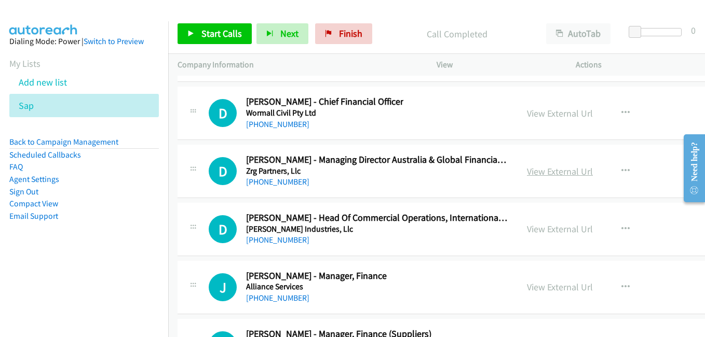
click at [534, 175] on link "View External Url" at bounding box center [560, 172] width 66 height 12
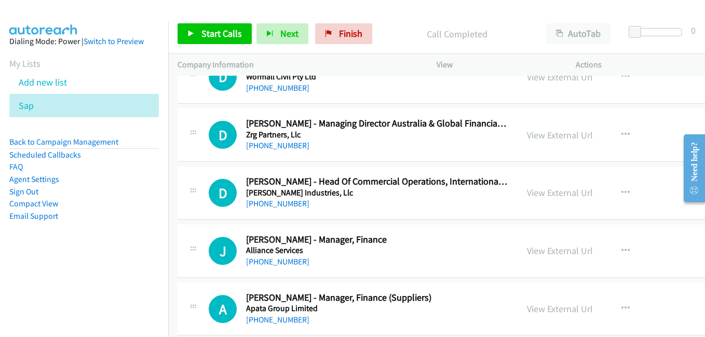
scroll to position [13386, 0]
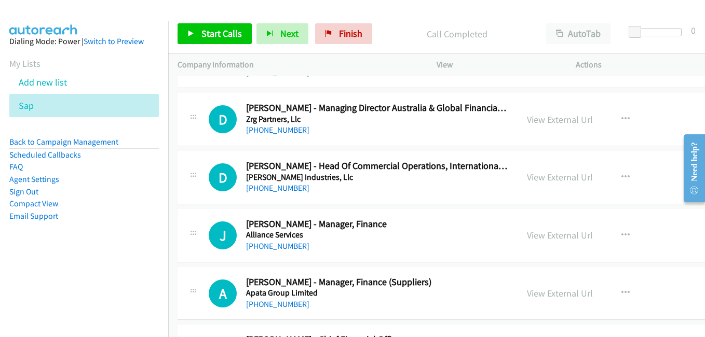
drag, startPoint x: 526, startPoint y: 233, endPoint x: 204, endPoint y: 0, distance: 397.5
click at [543, 237] on link "View External Url" at bounding box center [560, 235] width 66 height 12
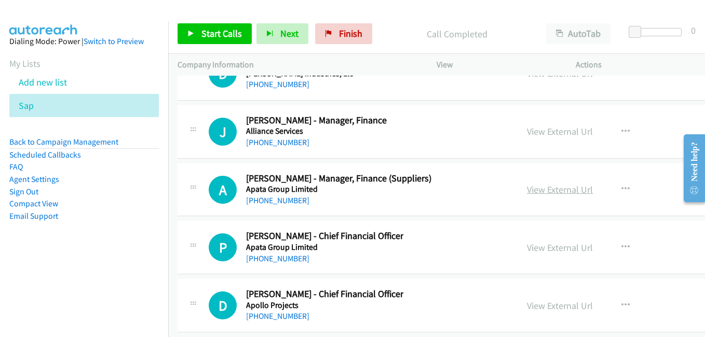
scroll to position [13541, 0]
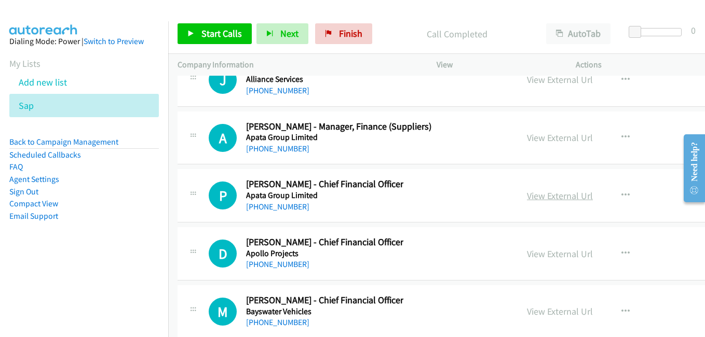
click at [527, 195] on link "View External Url" at bounding box center [560, 196] width 66 height 12
click at [527, 255] on link "View External Url" at bounding box center [560, 254] width 66 height 12
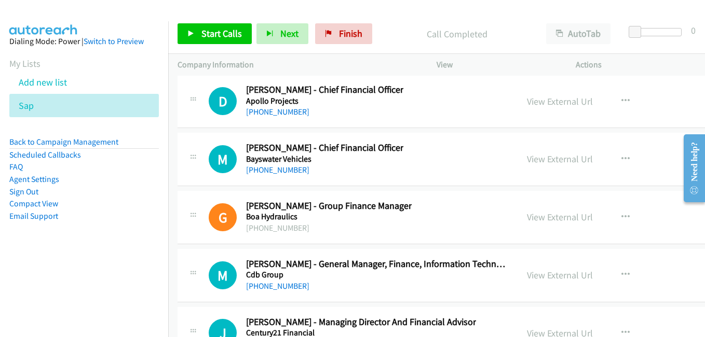
scroll to position [13697, 0]
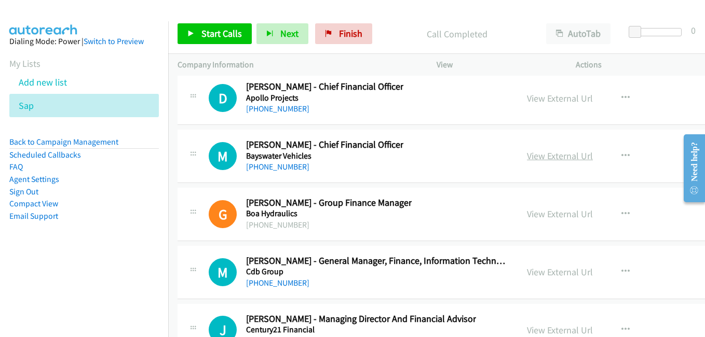
click at [527, 154] on link "View External Url" at bounding box center [560, 156] width 66 height 12
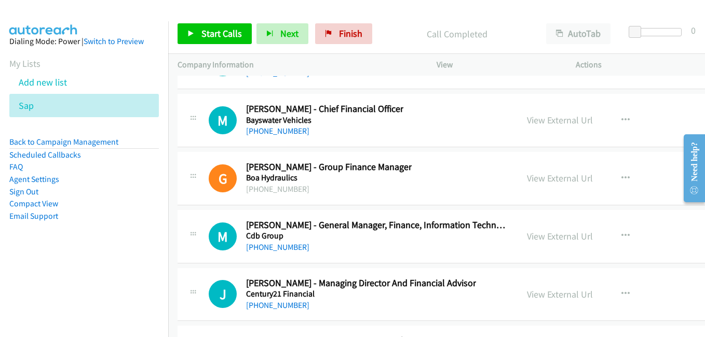
scroll to position [13749, 0]
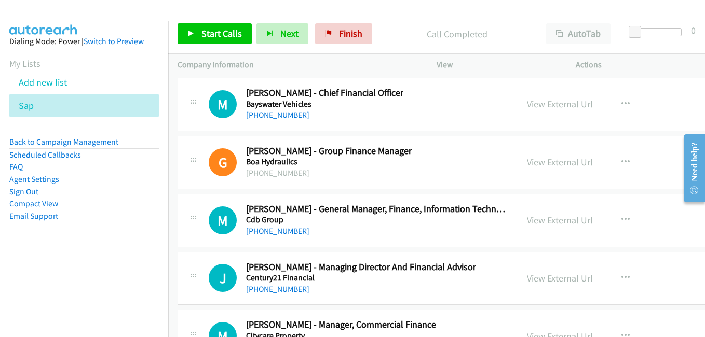
click at [527, 161] on link "View External Url" at bounding box center [560, 162] width 66 height 12
